Goal: Information Seeking & Learning: Learn about a topic

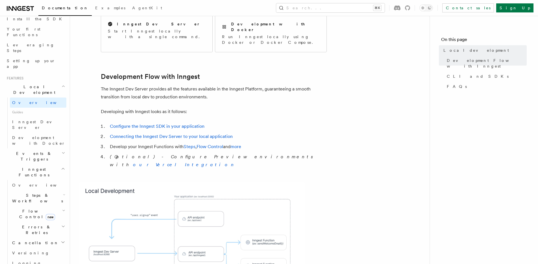
scroll to position [94, 0]
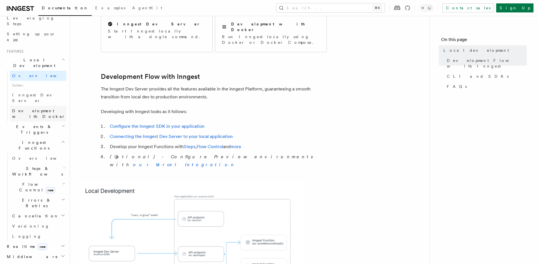
click at [26, 108] on span "Development with Docker" at bounding box center [39, 113] width 54 height 11
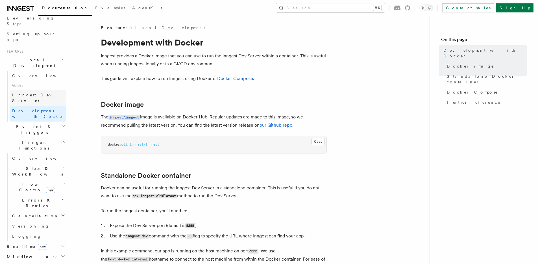
click at [32, 93] on span "Inngest Dev Server" at bounding box center [36, 98] width 48 height 10
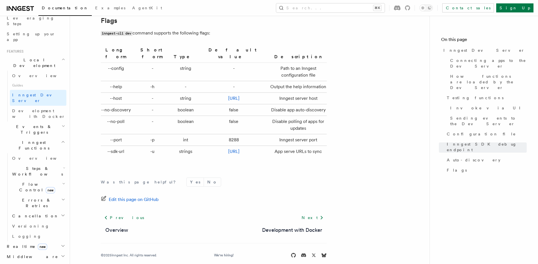
scroll to position [228, 0]
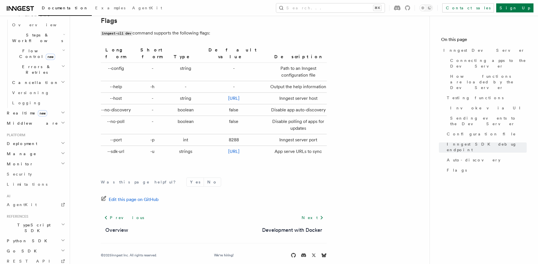
click at [38, 159] on h2 "Monitor" at bounding box center [36, 164] width 62 height 10
click at [41, 159] on h2 "Monitor" at bounding box center [36, 164] width 62 height 10
click at [44, 149] on h2 "Manage" at bounding box center [36, 154] width 62 height 10
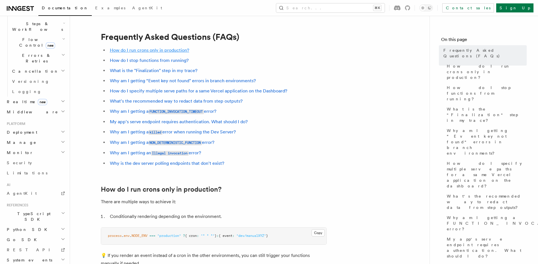
click at [179, 52] on link "How do I run crons only in production?" at bounding box center [149, 49] width 79 height 5
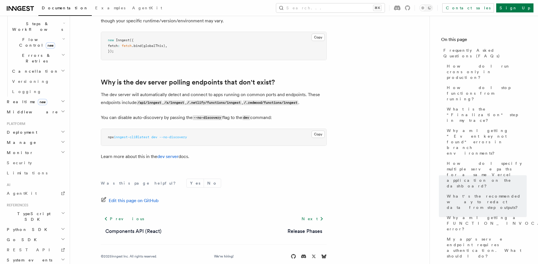
scroll to position [1051, 0]
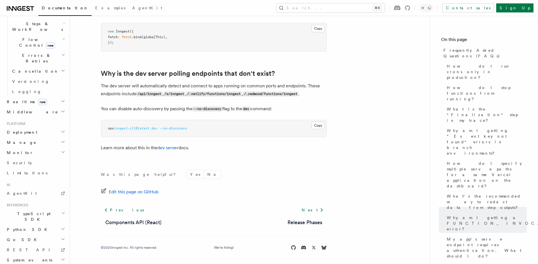
click at [55, 209] on h2 "TypeScript SDK" at bounding box center [36, 217] width 62 height 16
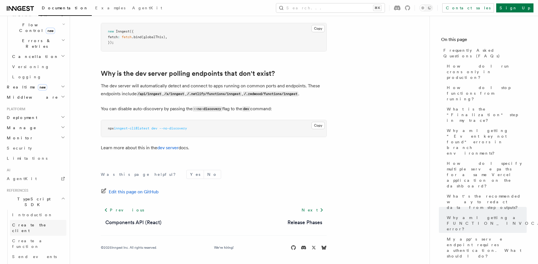
click at [39, 223] on span "Create the client" at bounding box center [29, 228] width 34 height 10
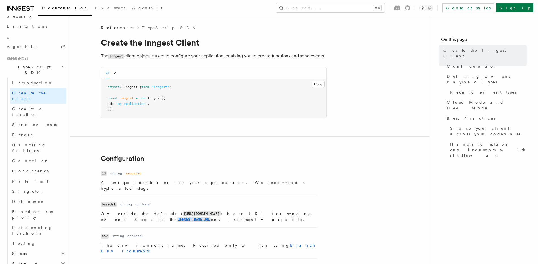
scroll to position [334, 0]
click at [36, 239] on link "Testing" at bounding box center [38, 244] width 57 height 10
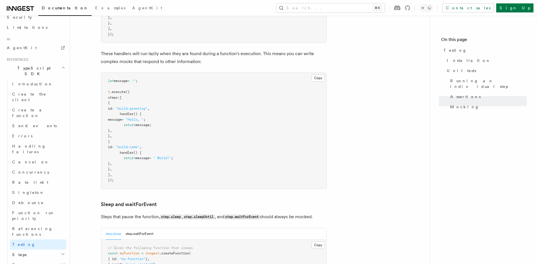
scroll to position [1244, 0]
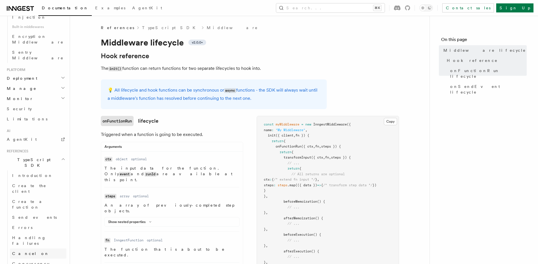
scroll to position [402, 0]
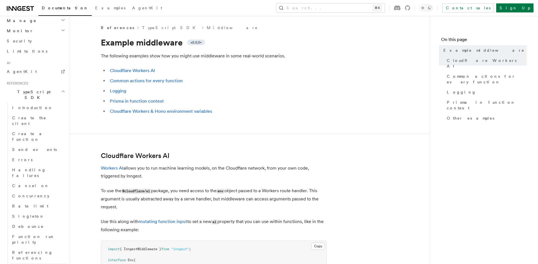
click at [39, 263] on link "Testing" at bounding box center [38, 268] width 57 height 10
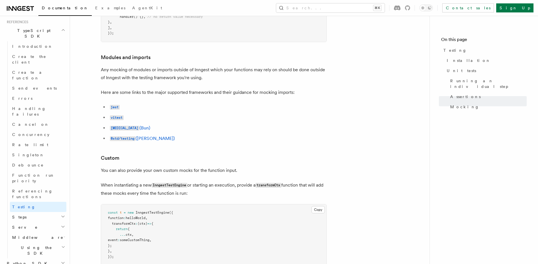
scroll to position [1570, 0]
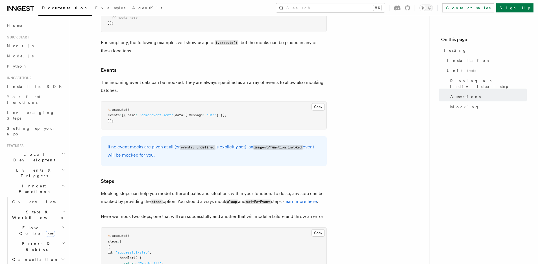
scroll to position [1285, 0]
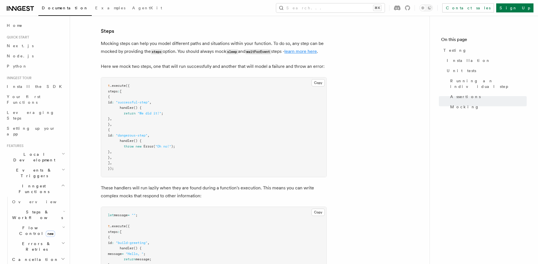
click at [303, 53] on link "learn more here" at bounding box center [301, 51] width 32 height 5
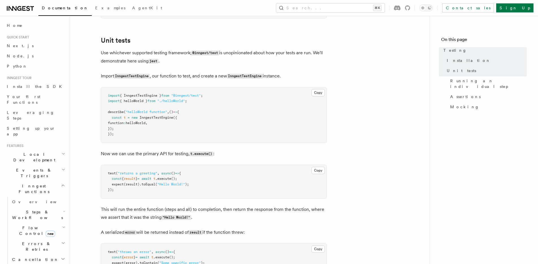
scroll to position [267, 0]
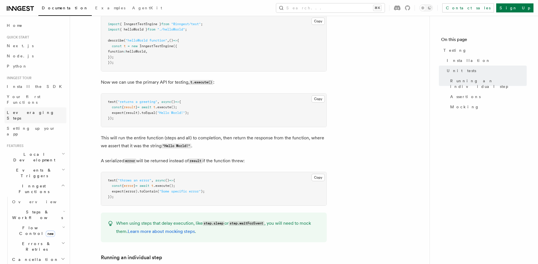
click at [21, 110] on span "Leveraging Steps" at bounding box center [31, 115] width 48 height 10
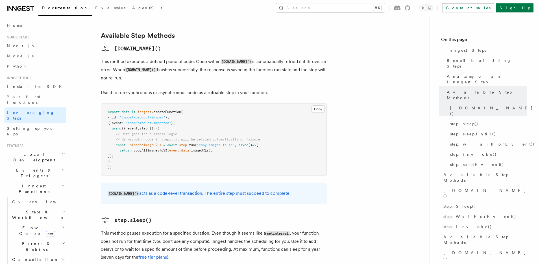
scroll to position [434, 0]
